Goal: Transaction & Acquisition: Purchase product/service

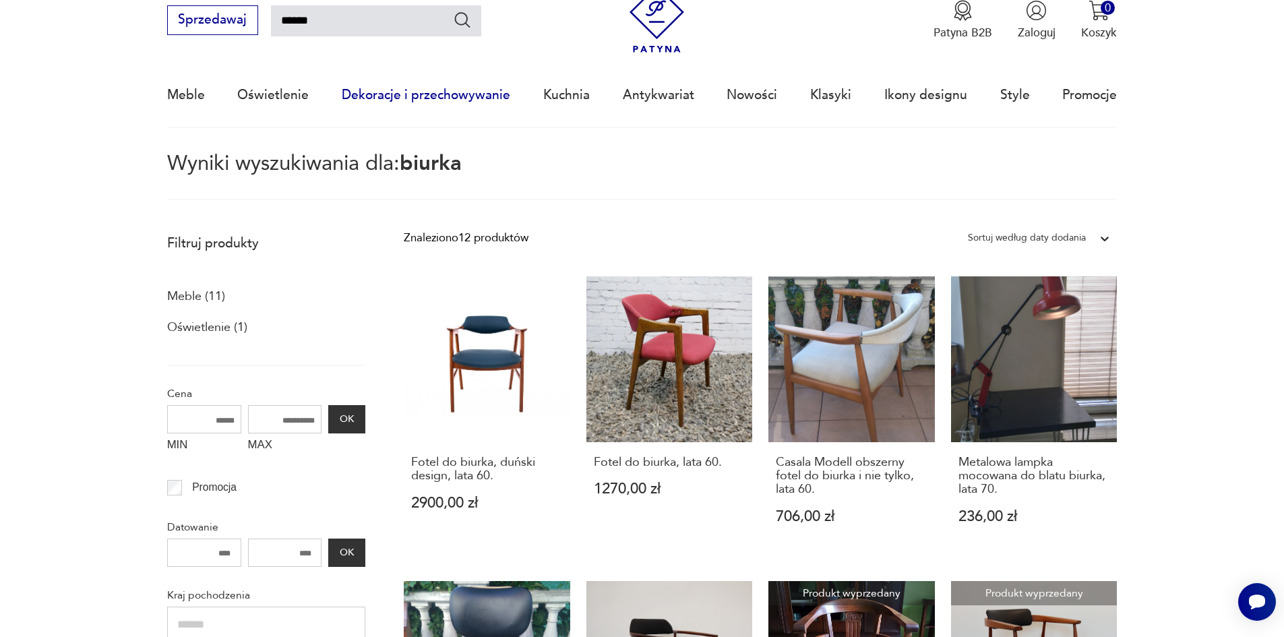
scroll to position [10, 0]
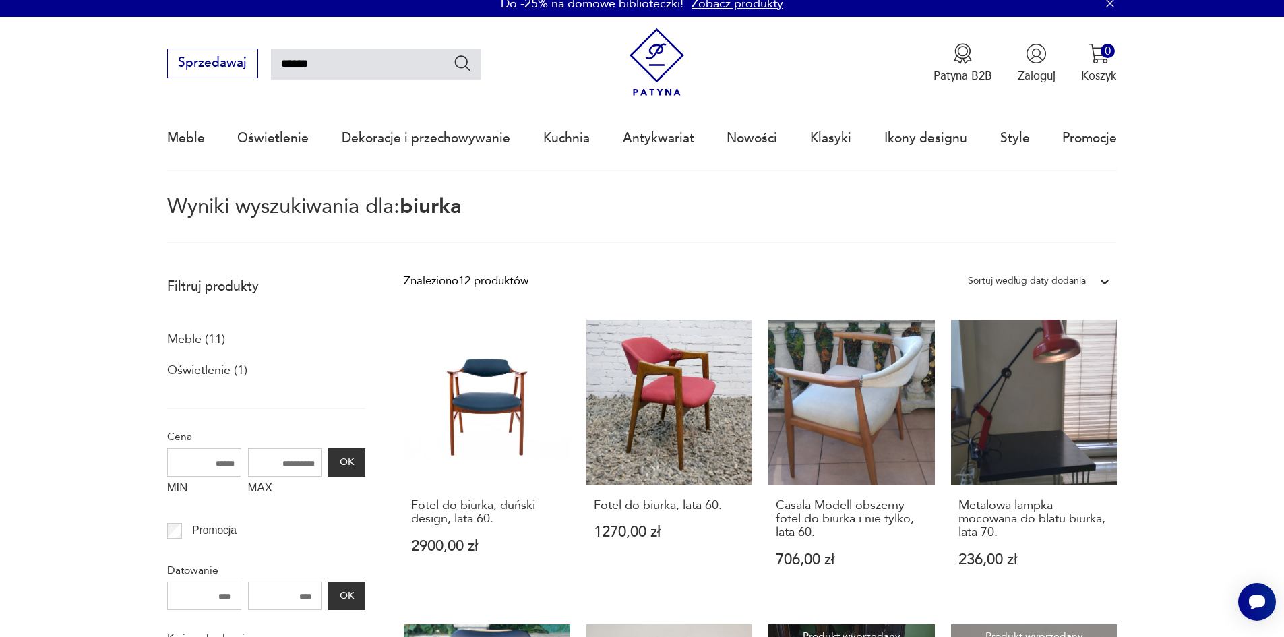
click at [389, 73] on input "******" at bounding box center [376, 64] width 210 height 31
type input "******"
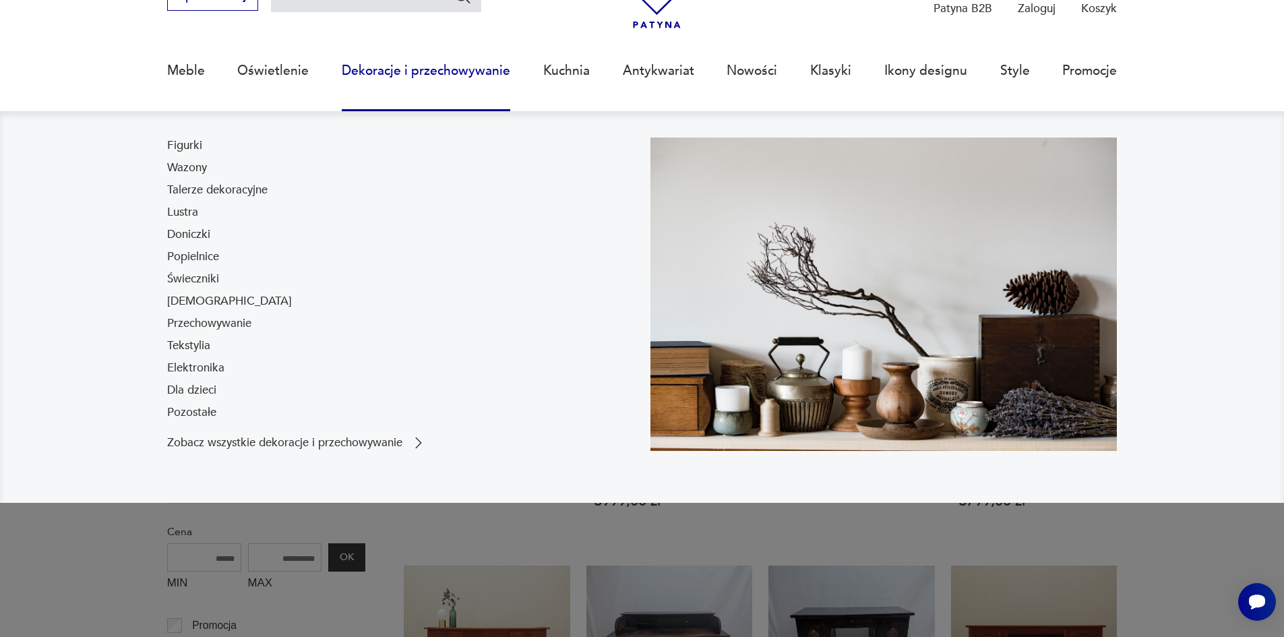
click at [1230, 387] on nav "Figurki Wazony Talerze dekoracyjne Lustra Doniczki Popielnice Świeczniki [DEMOG…" at bounding box center [642, 306] width 1284 height 391
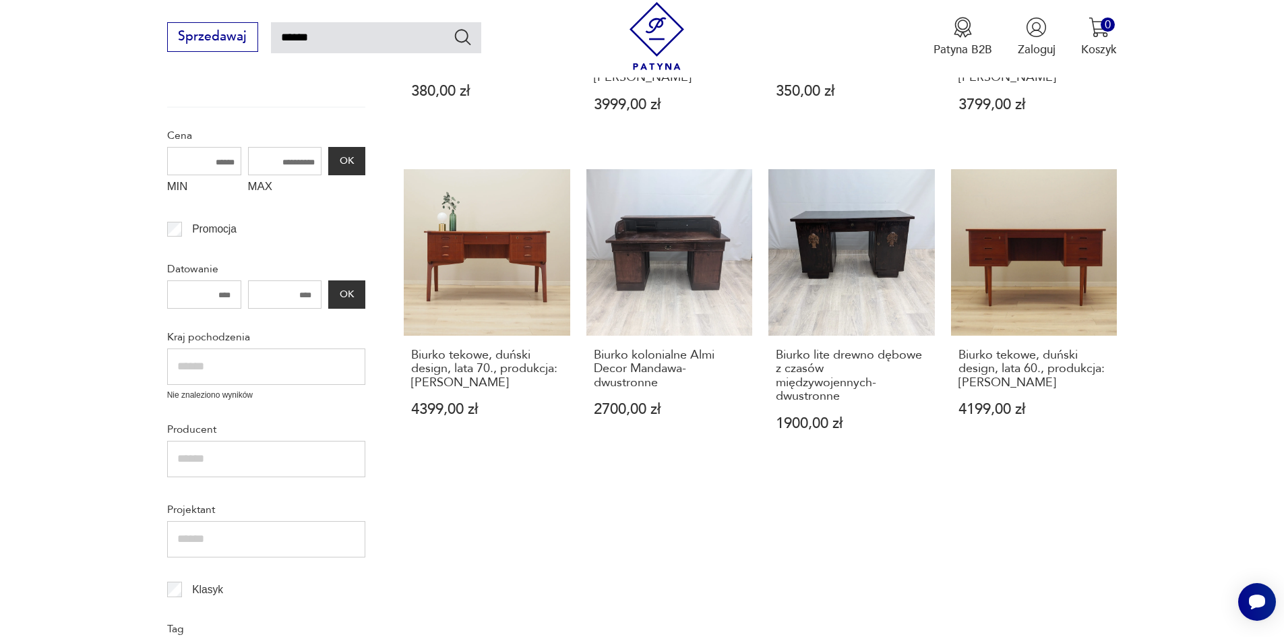
scroll to position [482, 0]
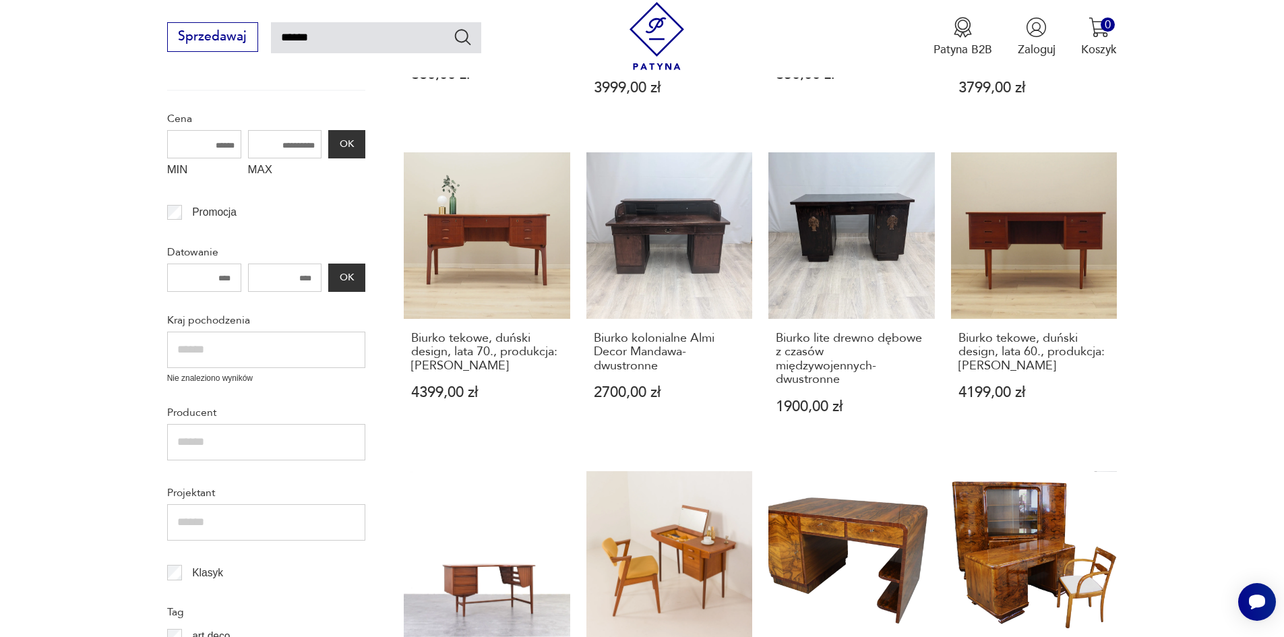
click at [1248, 363] on section "Filtruj produkty Meble (279) Antykwariat (4) Dekoracje (11) Elektronika (4) Poz…" at bounding box center [642, 556] width 1284 height 1517
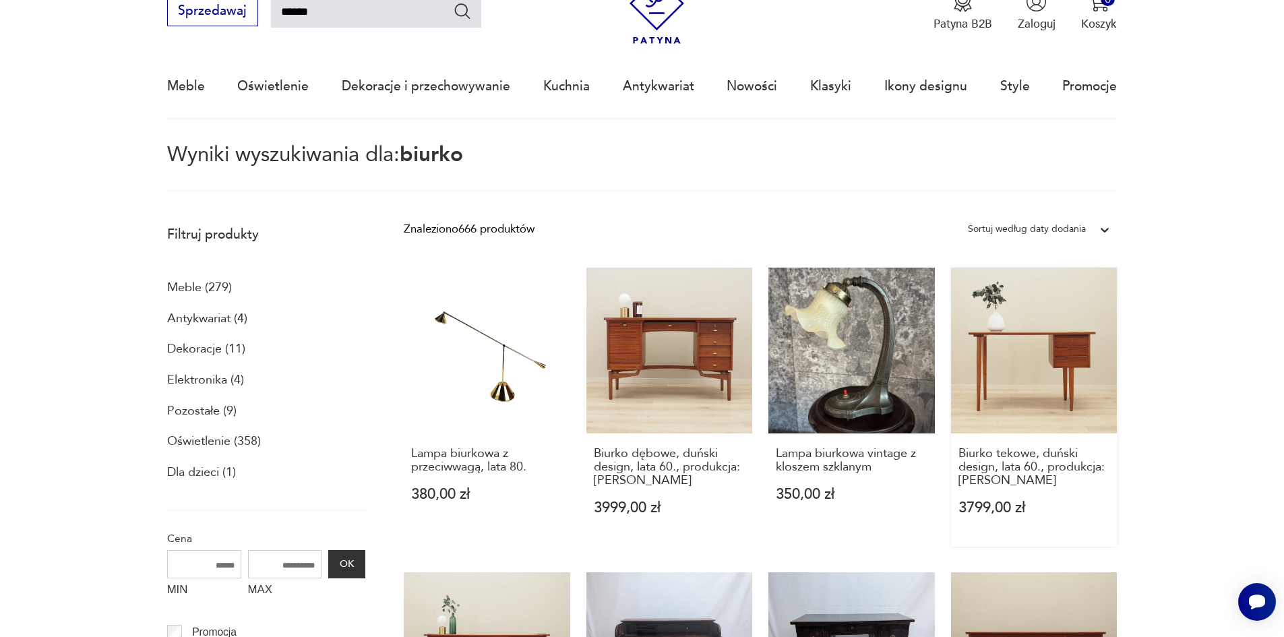
scroll to position [135, 0]
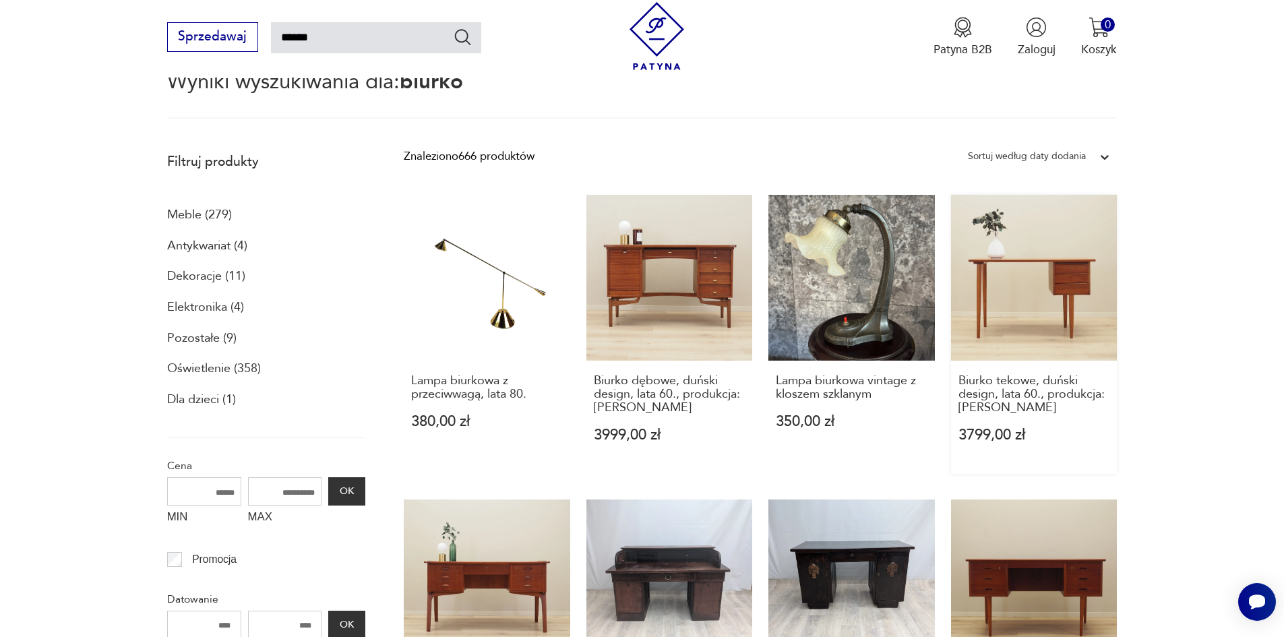
click at [1014, 311] on link "Biurko tekowe, duński design, lata 60., produkcja: [PERSON_NAME] 3799,00 zł" at bounding box center [1034, 334] width 166 height 279
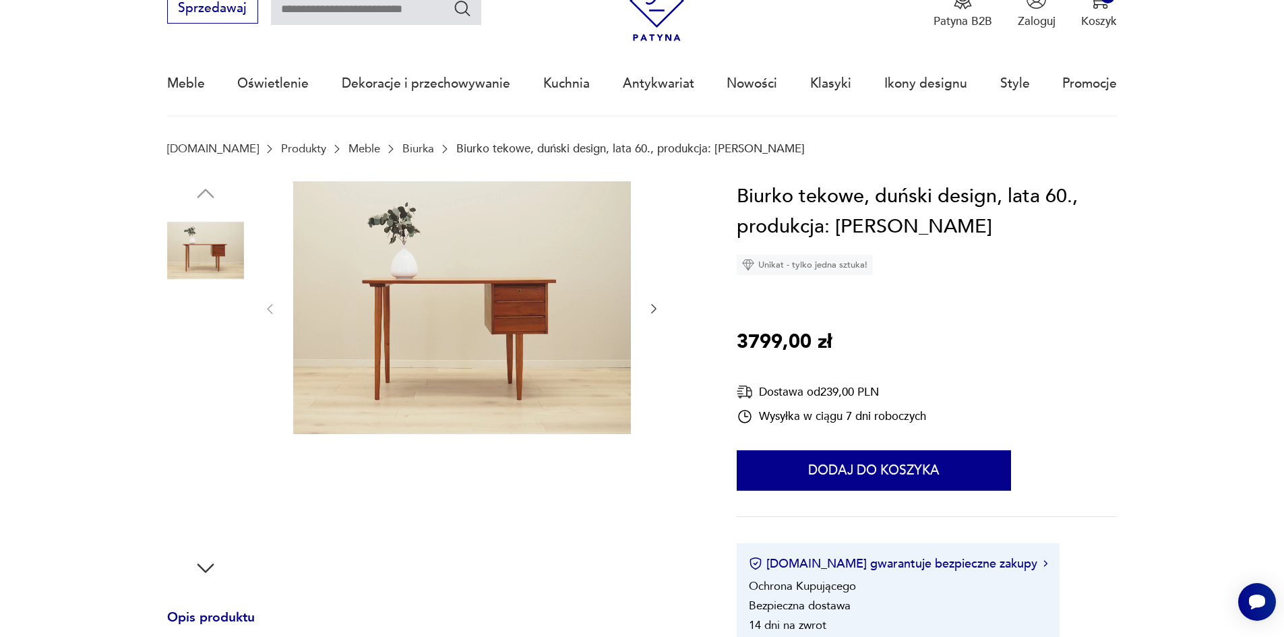
scroll to position [135, 0]
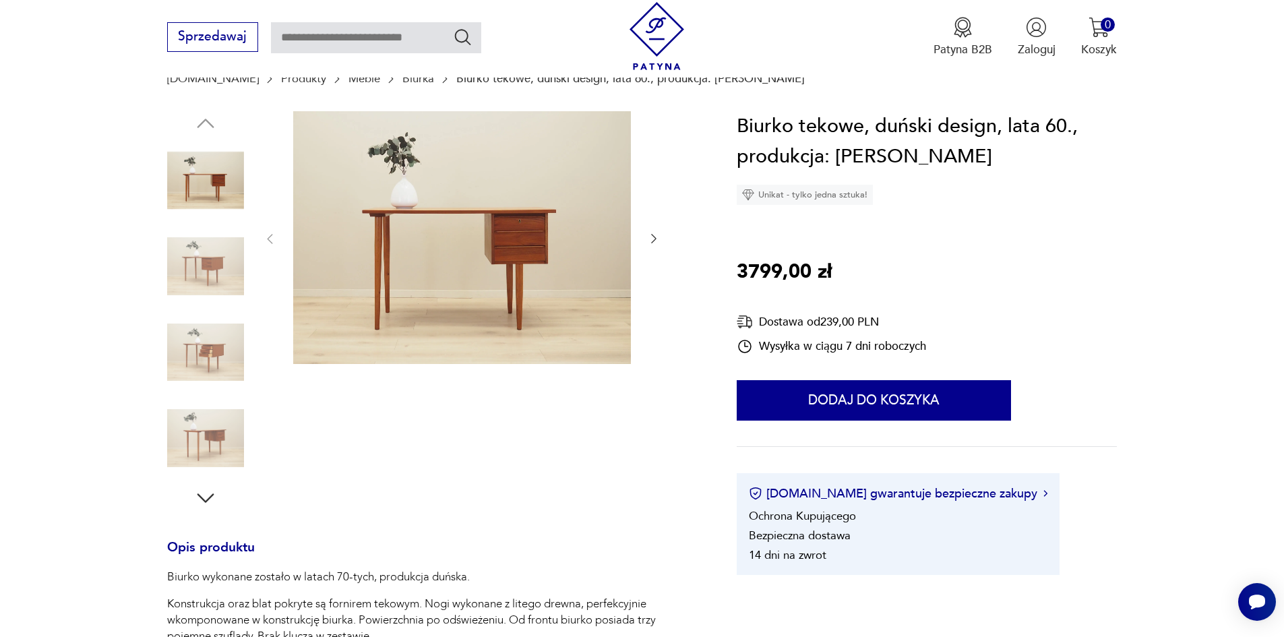
click at [660, 240] on icon "button" at bounding box center [653, 238] width 13 height 13
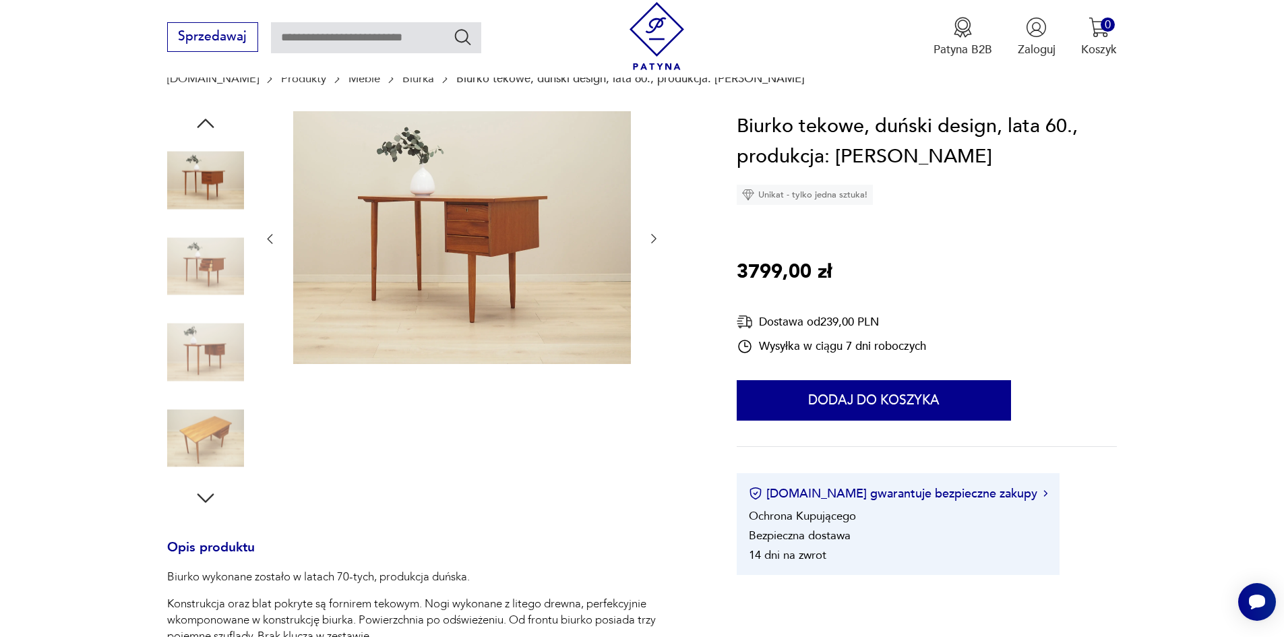
click at [660, 240] on icon "button" at bounding box center [653, 238] width 13 height 13
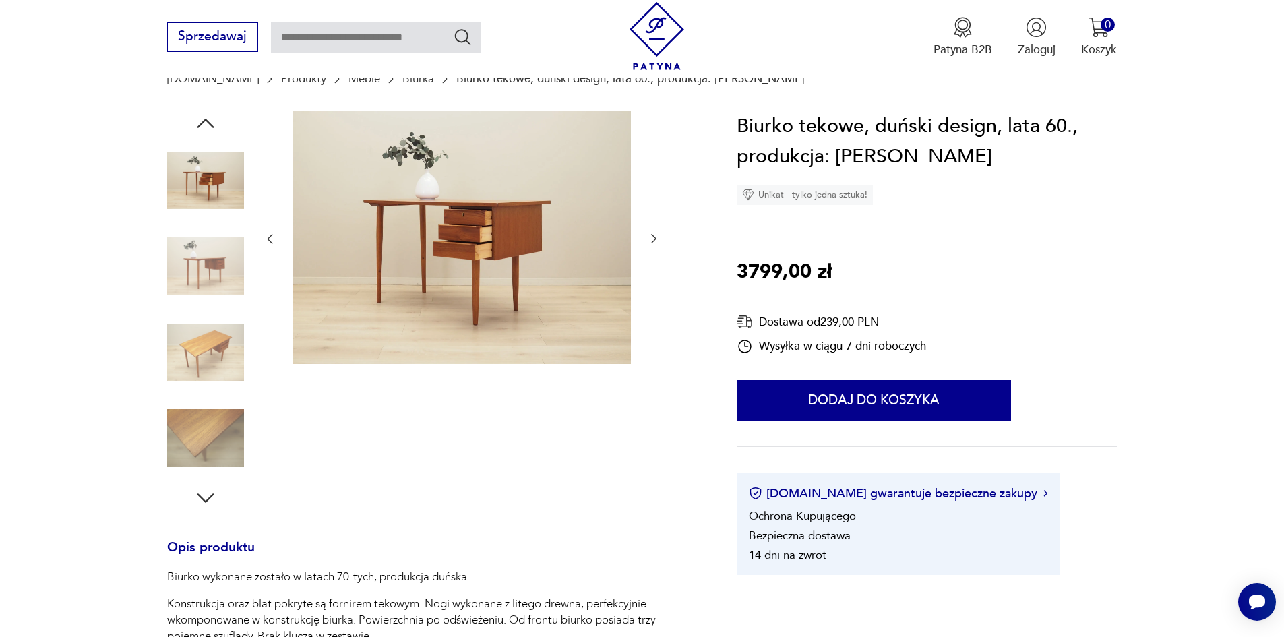
click at [660, 240] on icon "button" at bounding box center [653, 238] width 13 height 13
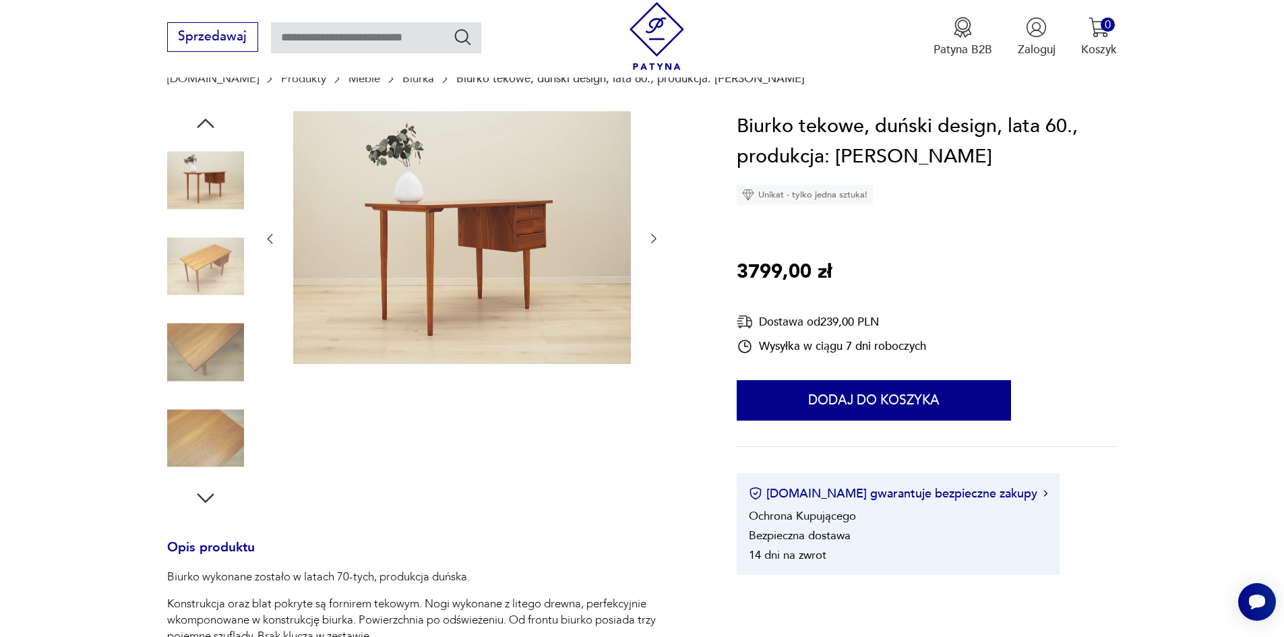
click at [660, 240] on icon "button" at bounding box center [653, 238] width 13 height 13
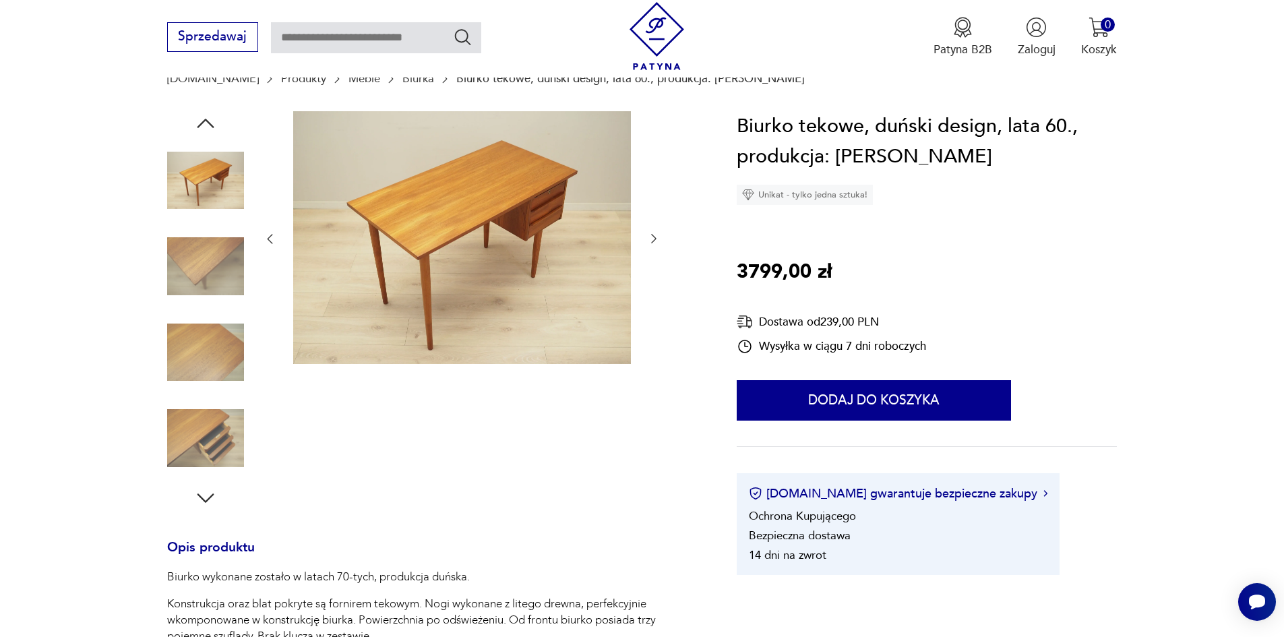
click at [660, 240] on icon "button" at bounding box center [653, 238] width 13 height 13
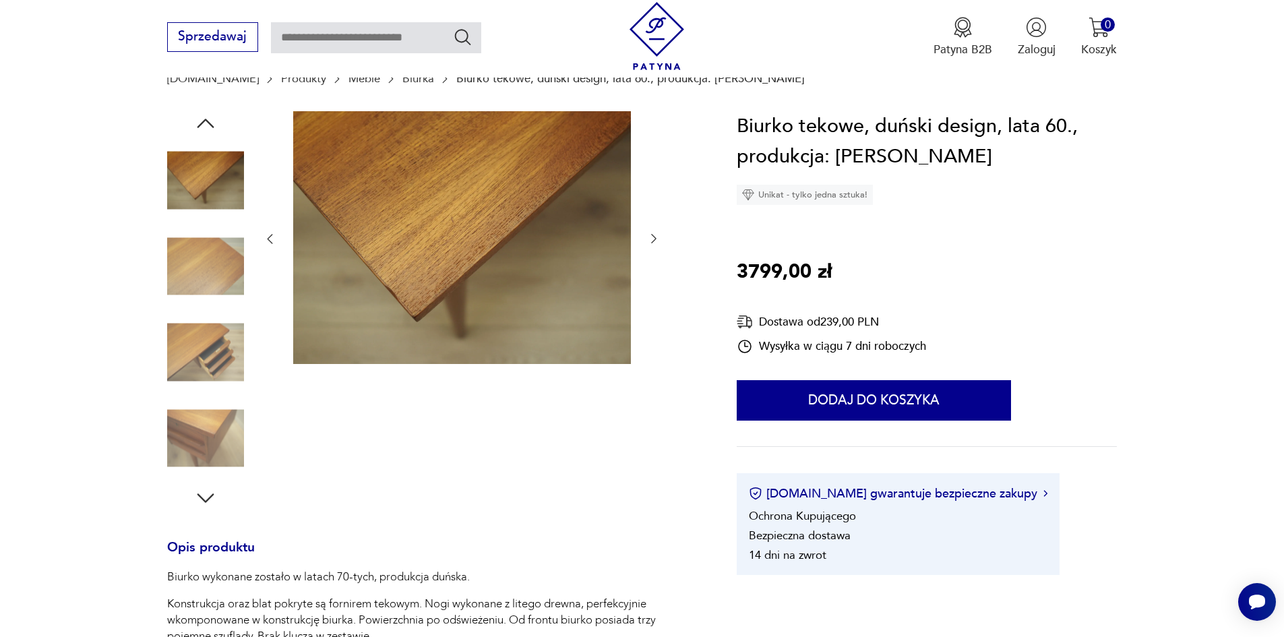
click at [660, 240] on icon "button" at bounding box center [653, 238] width 13 height 13
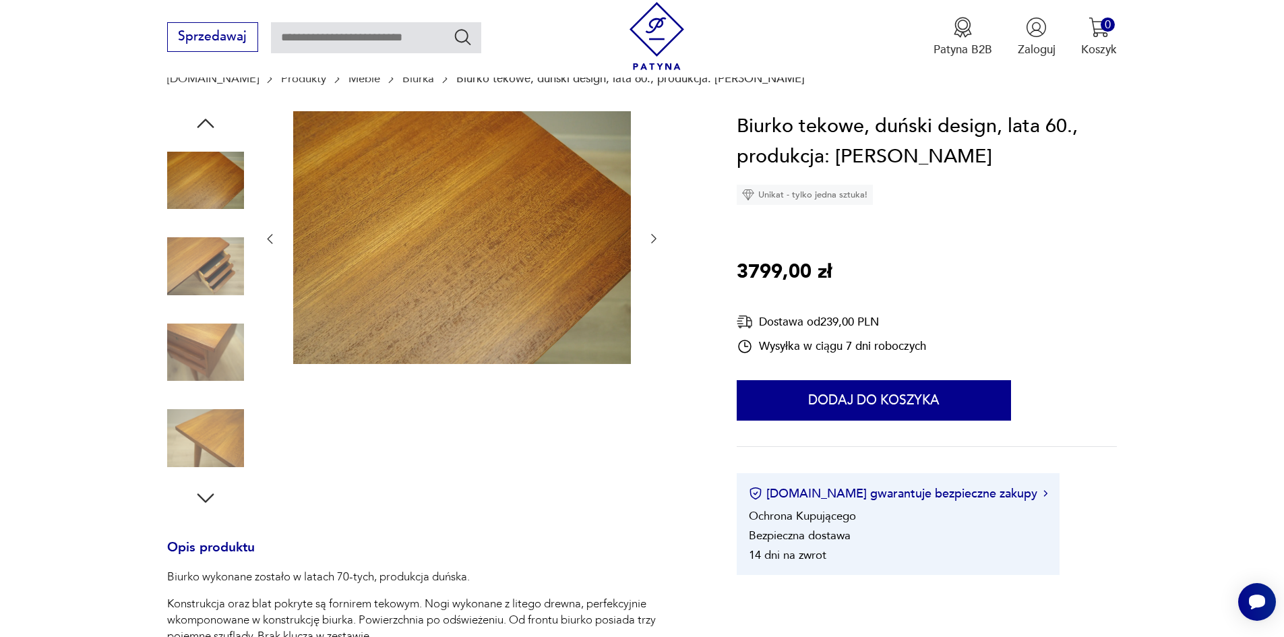
click at [660, 240] on icon "button" at bounding box center [653, 238] width 13 height 13
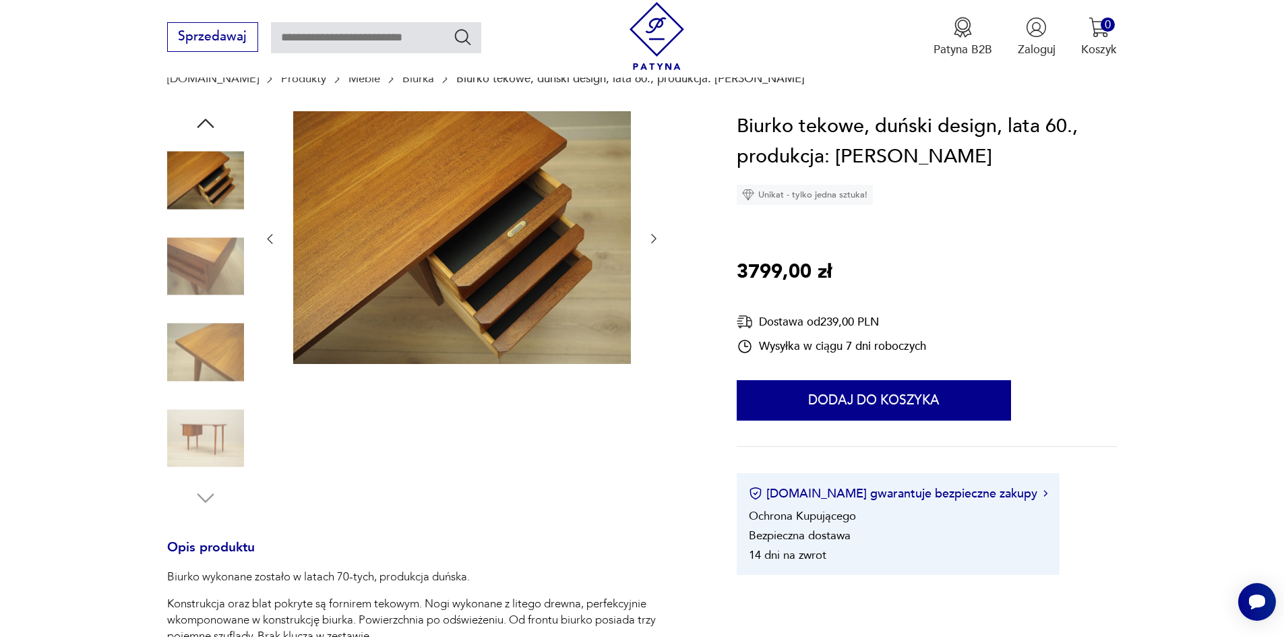
click at [660, 240] on icon "button" at bounding box center [653, 238] width 13 height 13
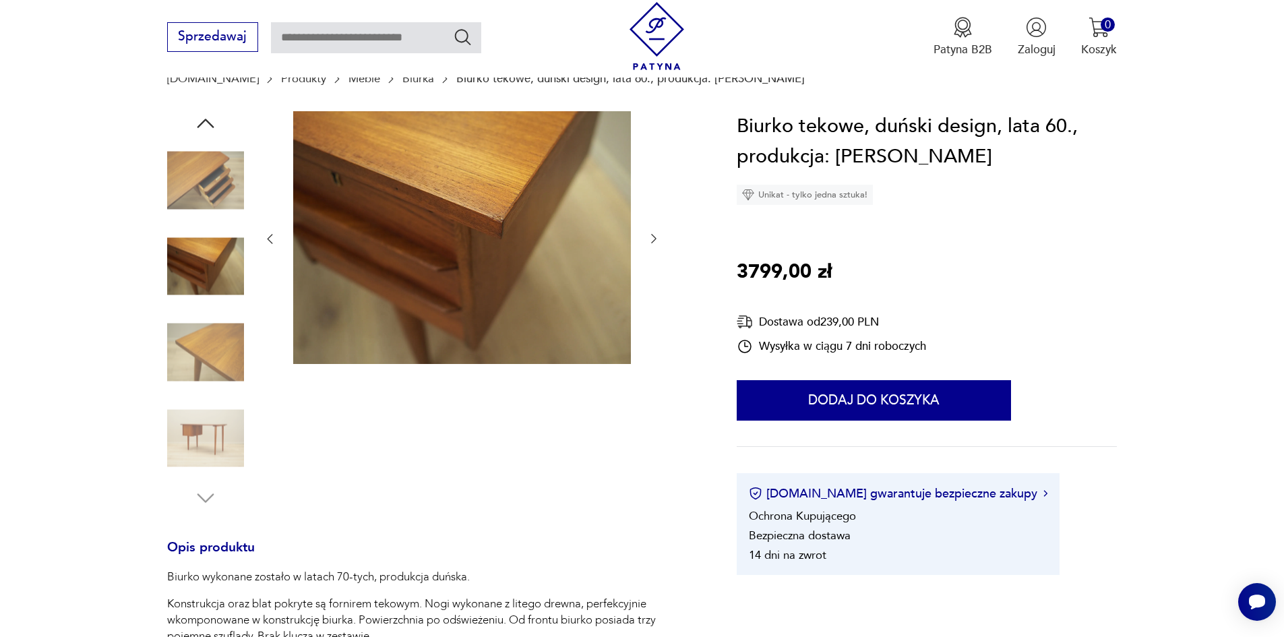
click at [390, 32] on input "text" at bounding box center [376, 37] width 210 height 31
type input "******"
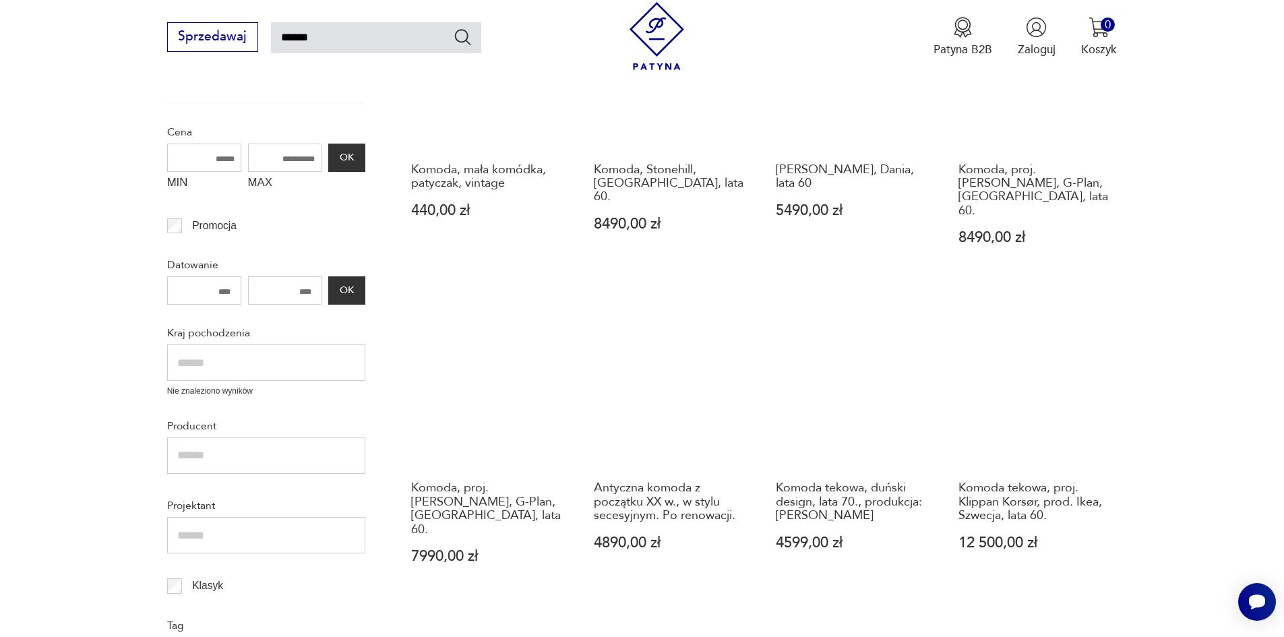
scroll to position [347, 0]
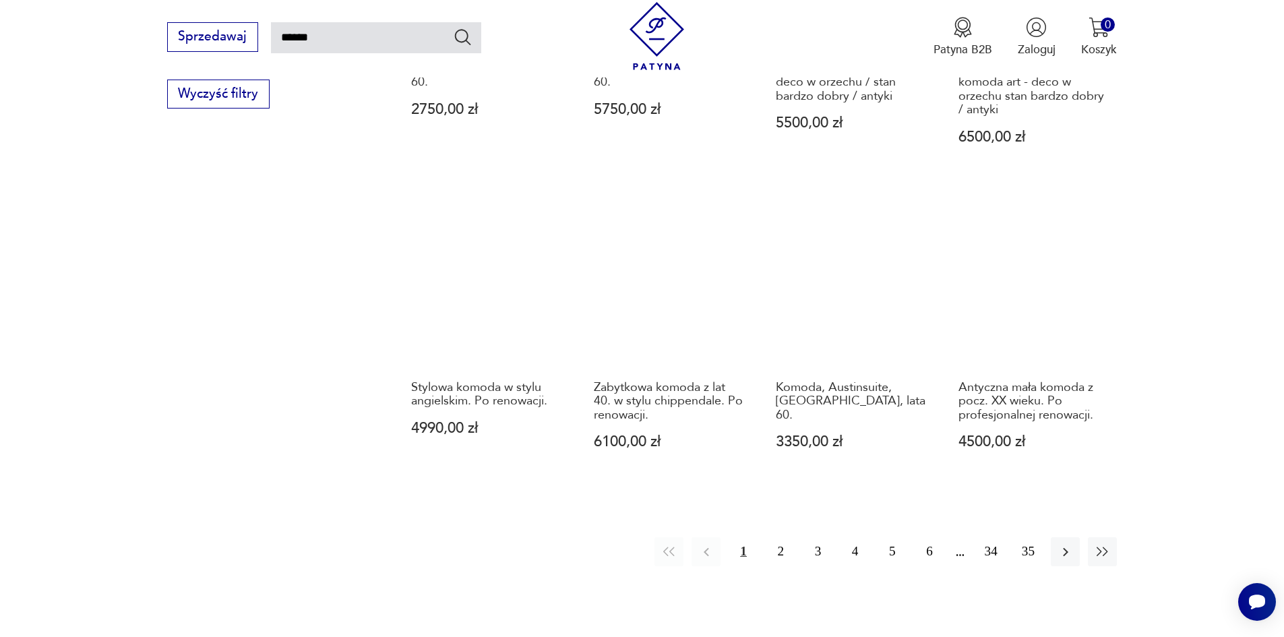
scroll to position [1088, 0]
